Goal: Transaction & Acquisition: Purchase product/service

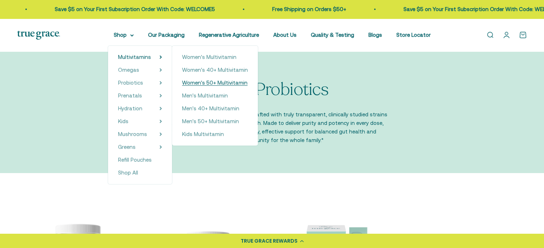
click at [218, 81] on span "Women's 50+ Multivitamin" at bounding box center [214, 83] width 65 height 6
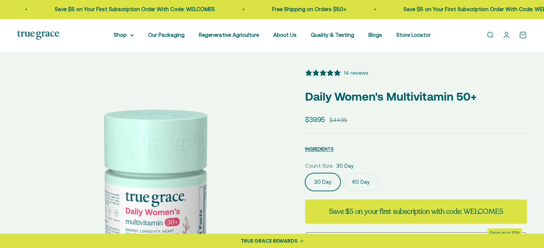
select select "3"
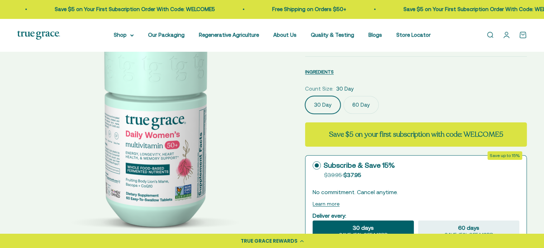
scroll to position [72, 0]
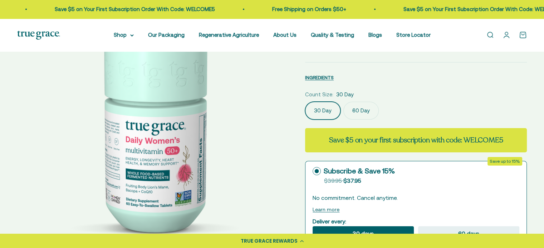
click at [357, 108] on label "60 Day" at bounding box center [360, 111] width 35 height 18
click at [305, 102] on input "60 Day" at bounding box center [305, 102] width 0 height 0
